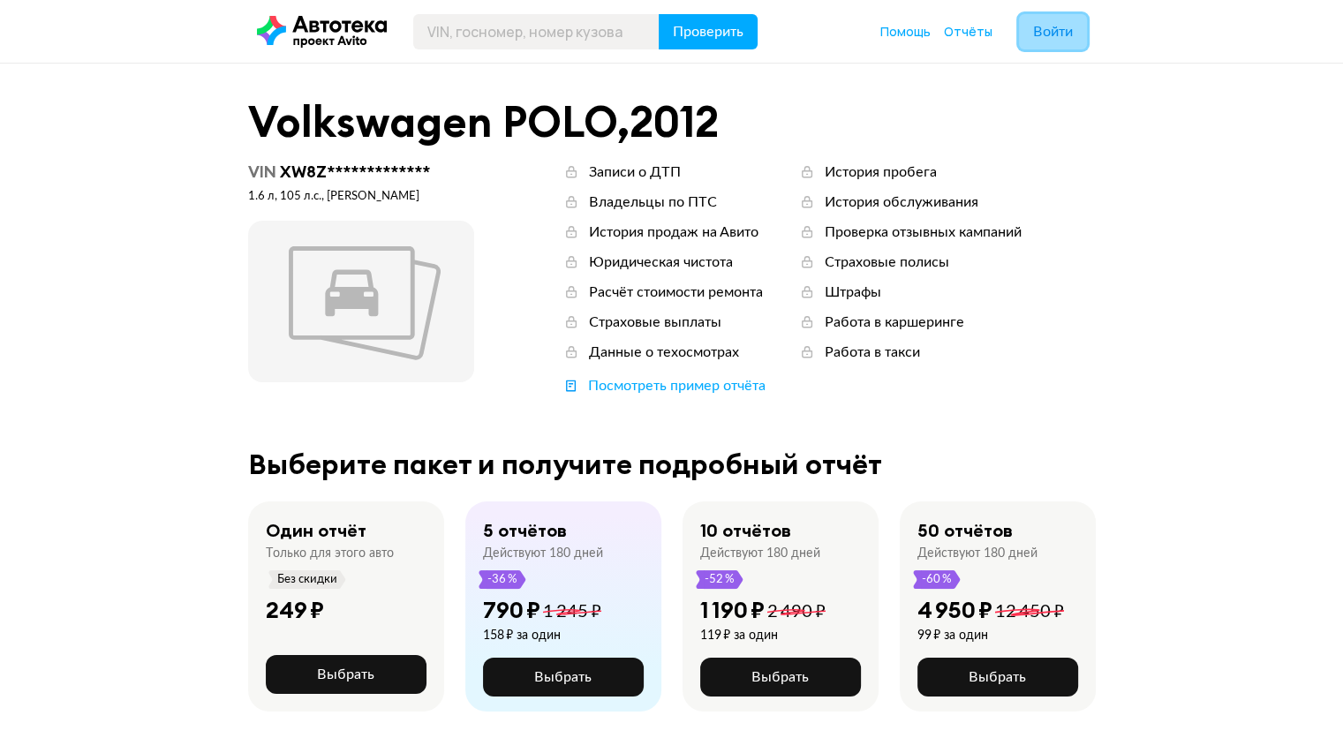
click at [1059, 30] on span "Войти" at bounding box center [1053, 32] width 40 height 14
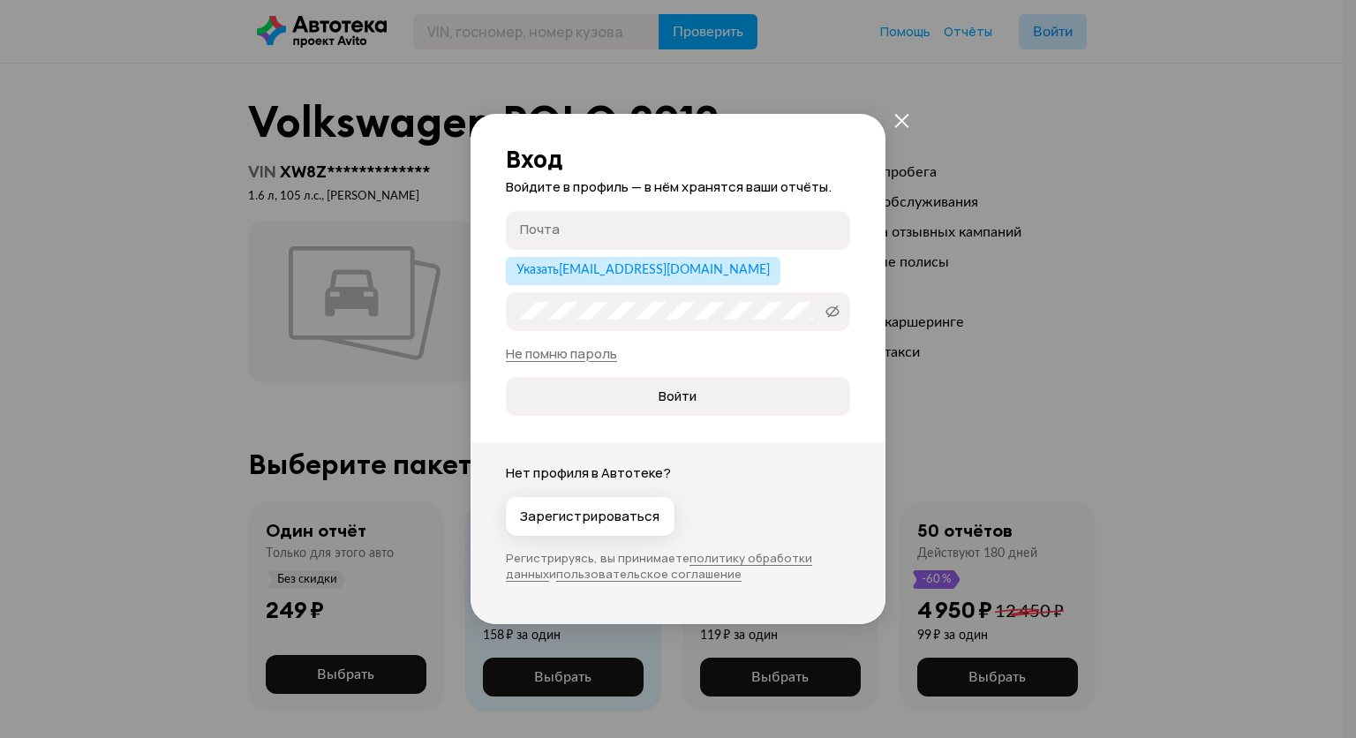
click at [657, 233] on input "Почта" at bounding box center [680, 230] width 321 height 18
type input "m"
click at [622, 320] on label "Пароль" at bounding box center [678, 311] width 344 height 39
type input "[EMAIL_ADDRESS][DOMAIN_NAME]"
click at [664, 409] on button "Войти" at bounding box center [678, 396] width 344 height 39
